Goal: Information Seeking & Learning: Learn about a topic

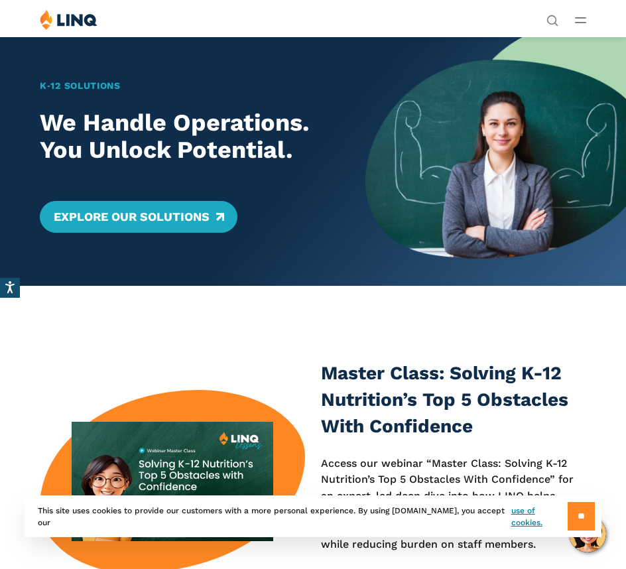
click at [577, 527] on input "**" at bounding box center [580, 516] width 27 height 29
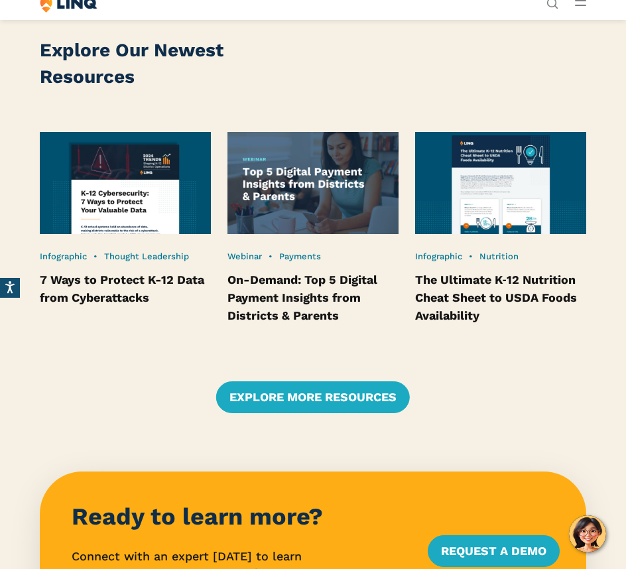
scroll to position [3270, 0]
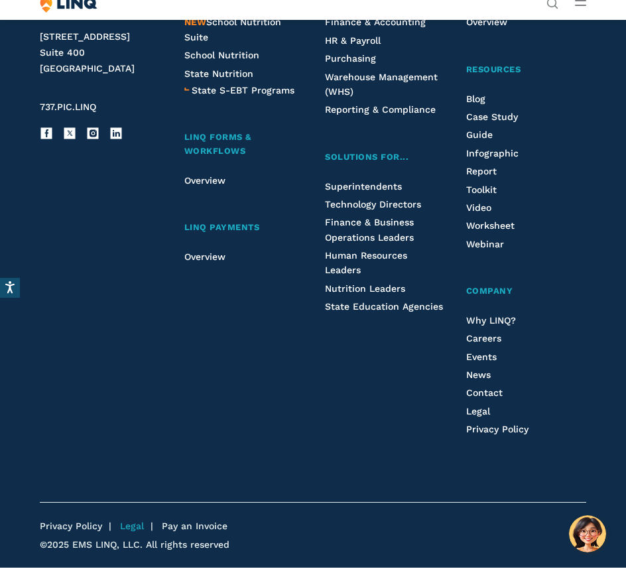
click at [129, 529] on link "Legal" at bounding box center [132, 525] width 24 height 11
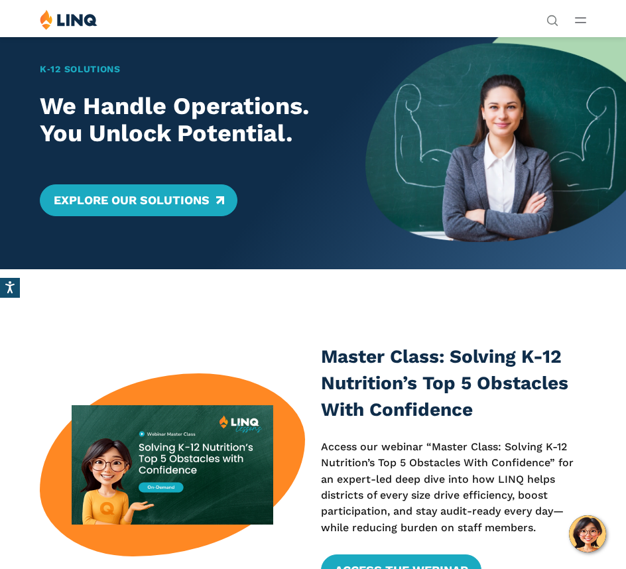
scroll to position [0, 0]
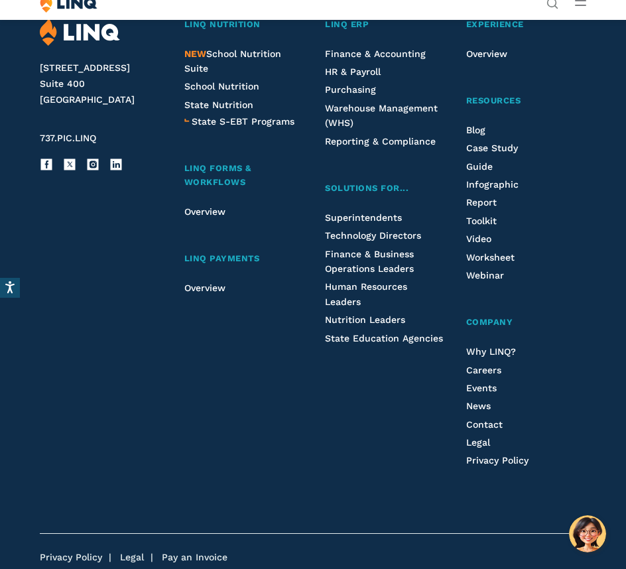
scroll to position [961, 0]
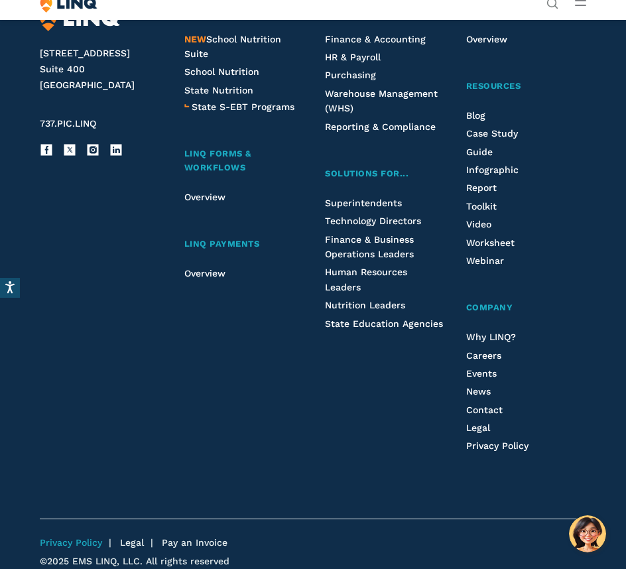
click at [54, 537] on link "Privacy Policy" at bounding box center [71, 542] width 62 height 11
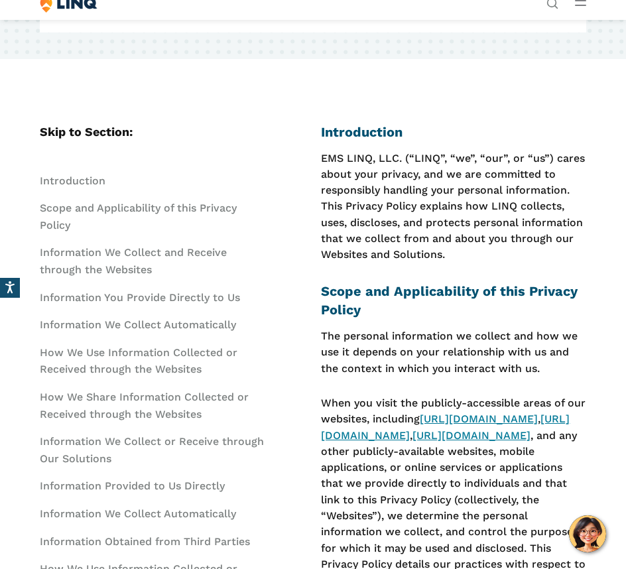
scroll to position [265, 0]
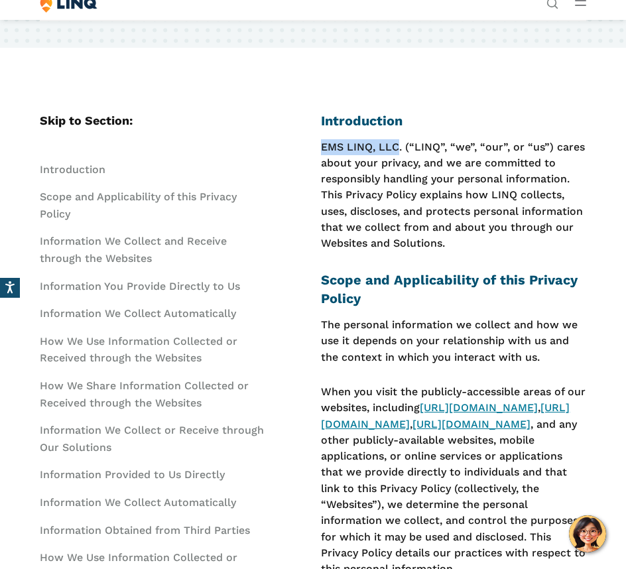
drag, startPoint x: 320, startPoint y: 145, endPoint x: 398, endPoint y: 148, distance: 78.3
copy p "EMS LINQ, LLC"
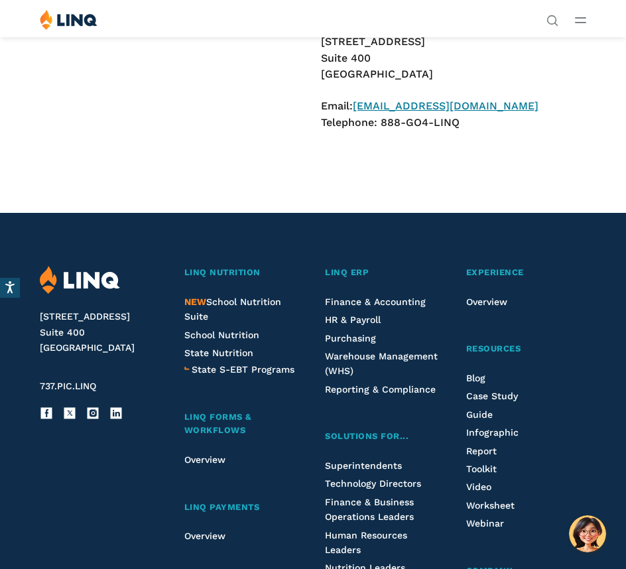
scroll to position [15180, 0]
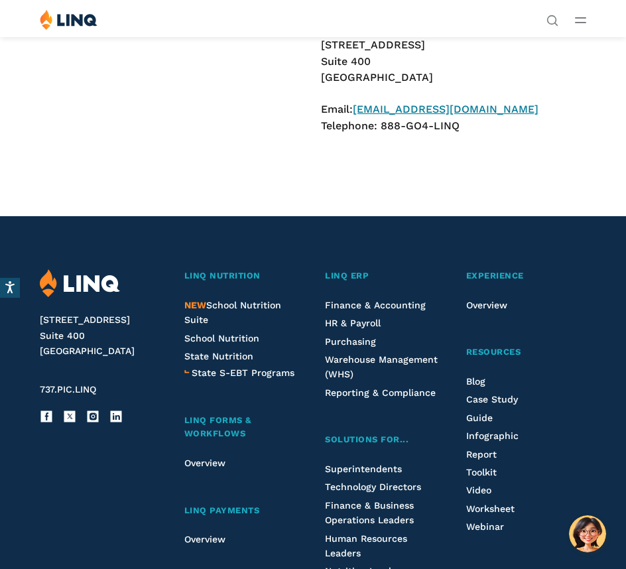
click at [579, 20] on icon "Open Main Menu" at bounding box center [580, 20] width 11 height 6
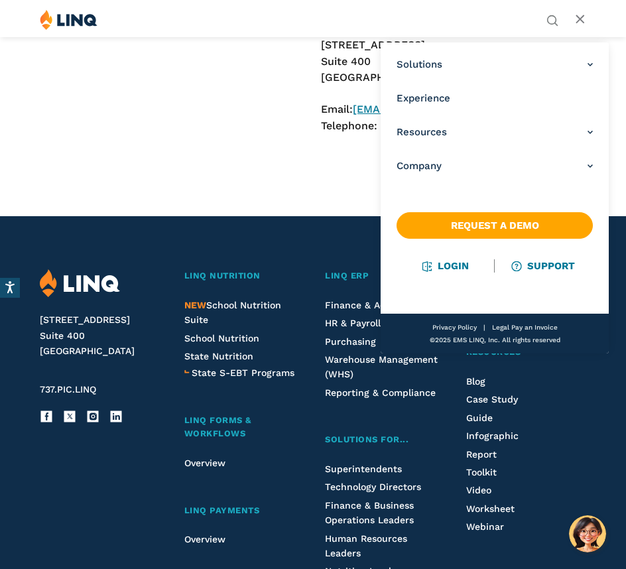
click at [579, 20] on line "Open Main Menu" at bounding box center [579, 19] width 7 height 7
